Goal: Task Accomplishment & Management: Use online tool/utility

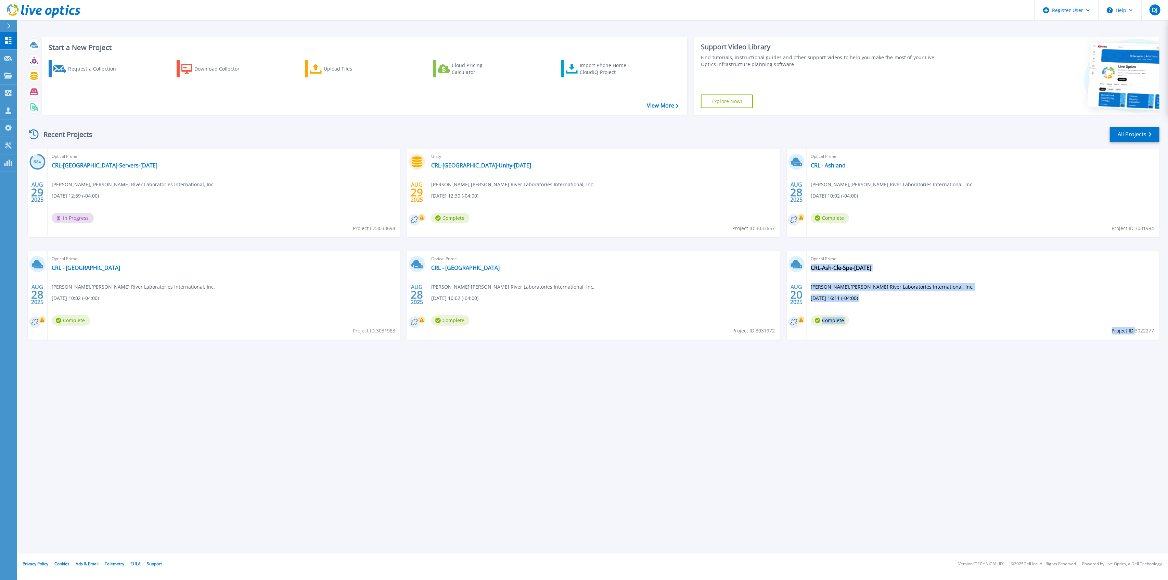
drag, startPoint x: 1133, startPoint y: 329, endPoint x: 1152, endPoint y: 329, distance: 18.1
click at [1157, 331] on div "Optical Prime CRL-Ash-Cle-Spe-[DATE] [PERSON_NAME] , [PERSON_NAME] River Labora…" at bounding box center [982, 295] width 353 height 89
click at [1154, 328] on div "Optical Prime CRL-Ash-Cle-Spe-[DATE] [PERSON_NAME] , [PERSON_NAME] River Labora…" at bounding box center [982, 295] width 353 height 89
click at [1157, 329] on div "Optical Prime CRL-Ash-Cle-Spe-[DATE] [PERSON_NAME] , [PERSON_NAME] River Labora…" at bounding box center [982, 295] width 353 height 89
drag, startPoint x: 1155, startPoint y: 329, endPoint x: 1145, endPoint y: 329, distance: 9.6
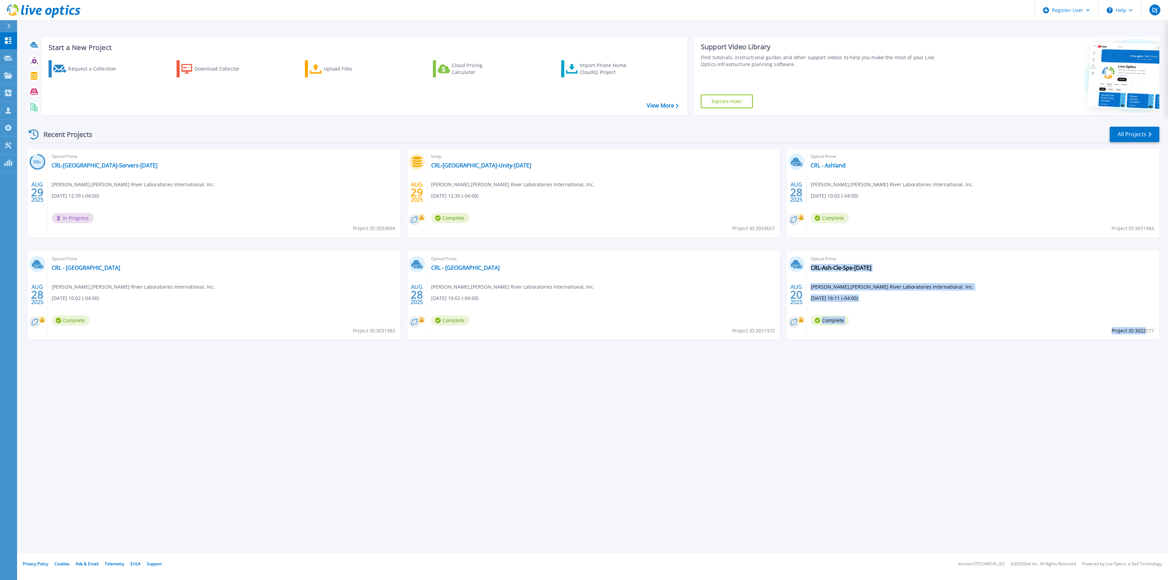
click at [1145, 329] on div "Optical Prime CRL-Ash-Cle-Spe-[DATE] [PERSON_NAME] , [PERSON_NAME] River Labora…" at bounding box center [982, 295] width 353 height 89
click at [1153, 328] on span "Project ID: 3022277" at bounding box center [1133, 331] width 42 height 8
click at [1155, 330] on div "Optical Prime CRL-Ash-Cle-Spe-[DATE] [PERSON_NAME] , [PERSON_NAME] River Labora…" at bounding box center [982, 295] width 353 height 89
drag, startPoint x: 1155, startPoint y: 330, endPoint x: 1161, endPoint y: 330, distance: 5.5
click at [1161, 330] on div "Start a New Project Request a Collection Download Collector Upload Files Cloud …" at bounding box center [592, 276] width 1151 height 553
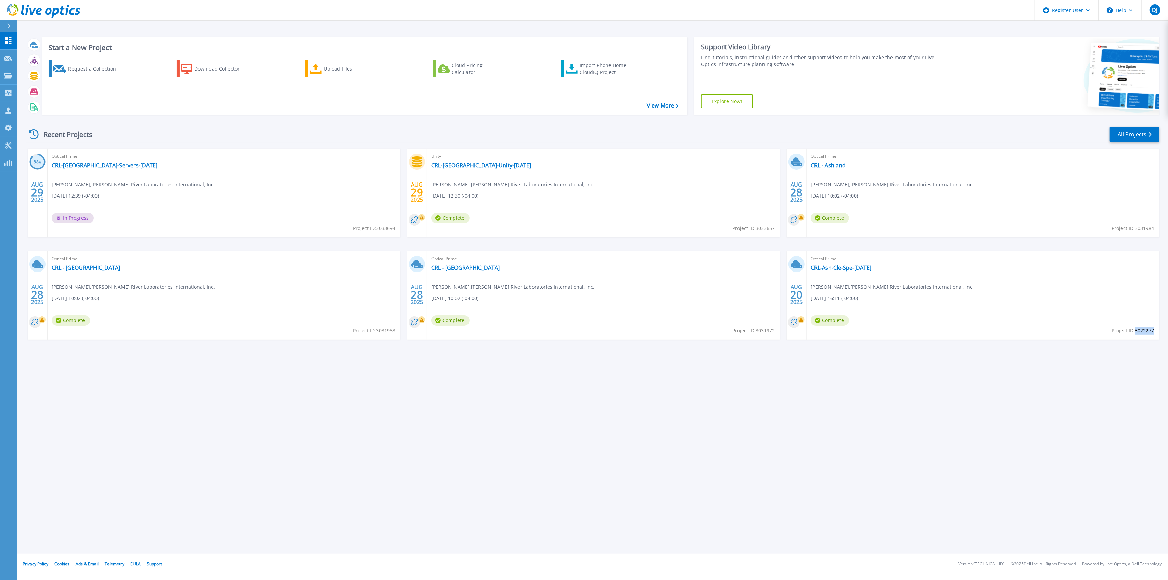
drag, startPoint x: 1135, startPoint y: 330, endPoint x: 1154, endPoint y: 330, distance: 18.5
click at [1154, 330] on span "Project ID: 3022277" at bounding box center [1133, 331] width 42 height 8
copy span "3022277"
